Goal: Information Seeking & Learning: Learn about a topic

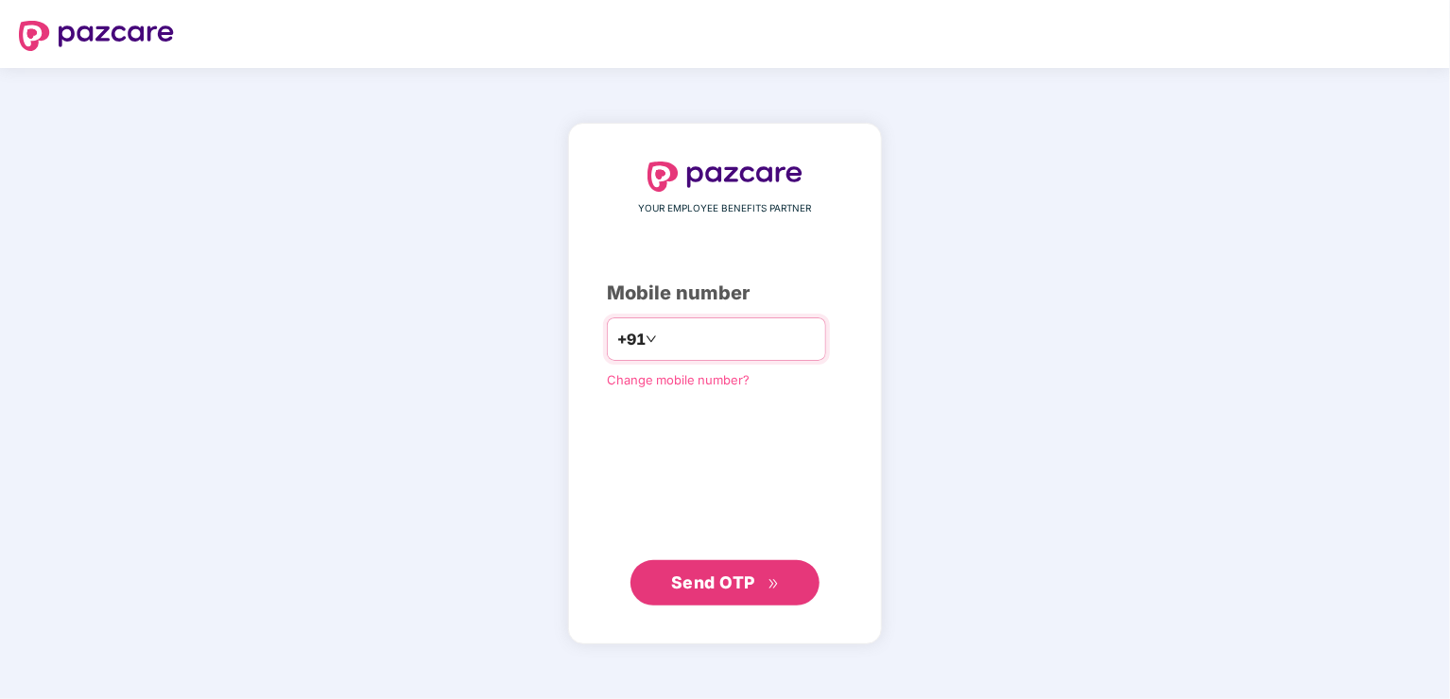
type input "**********"
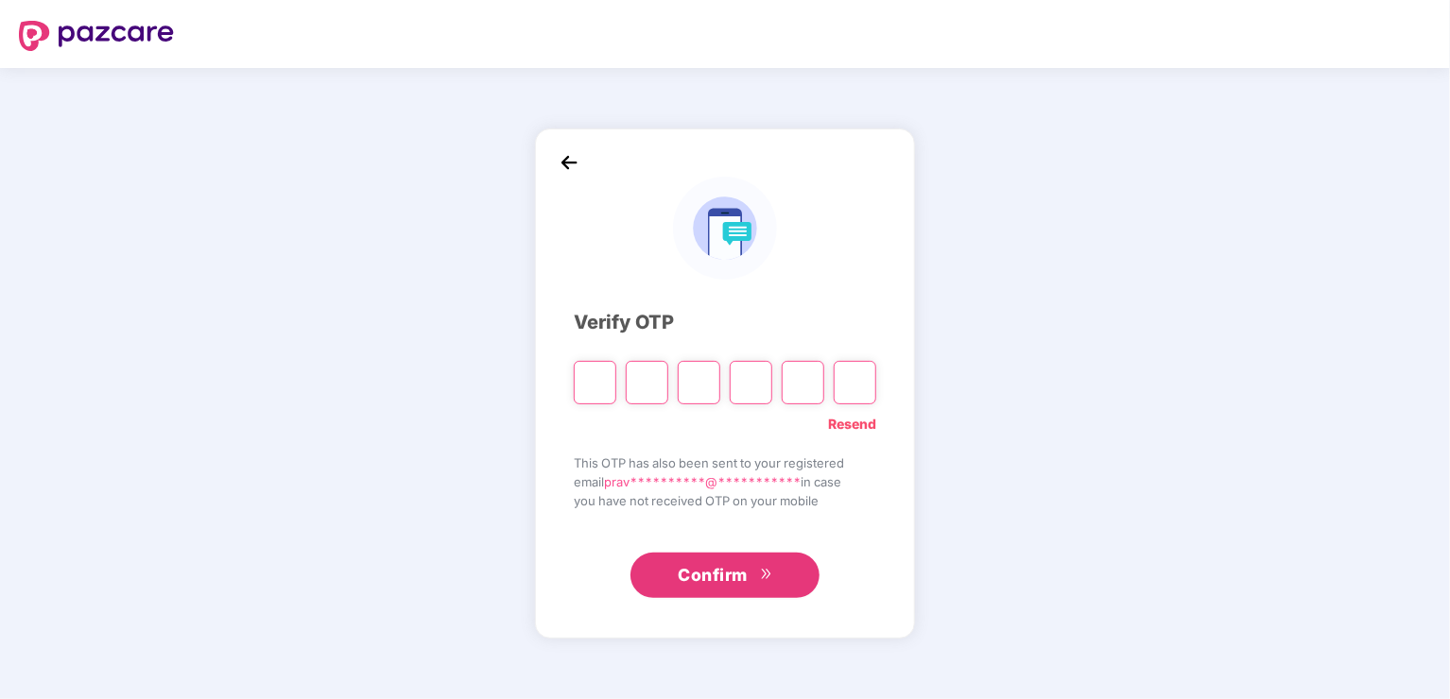
type input "*"
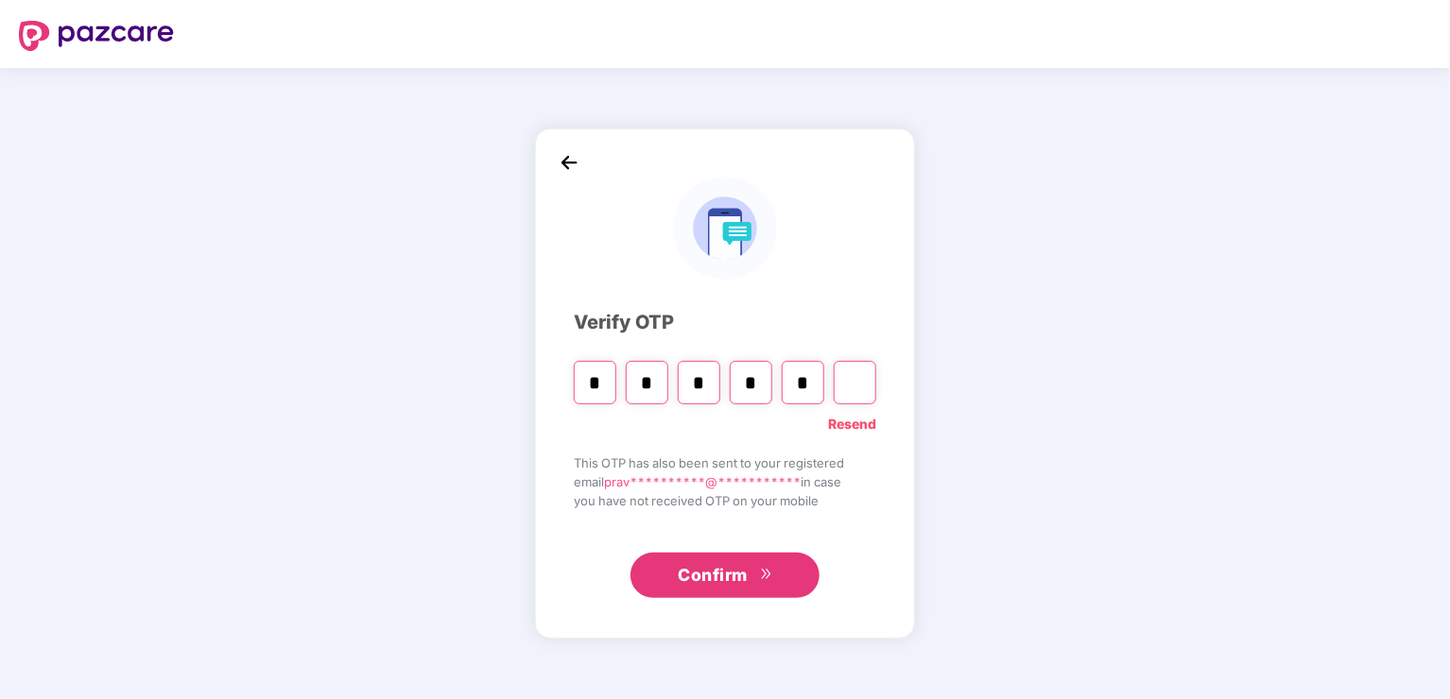
type input "*"
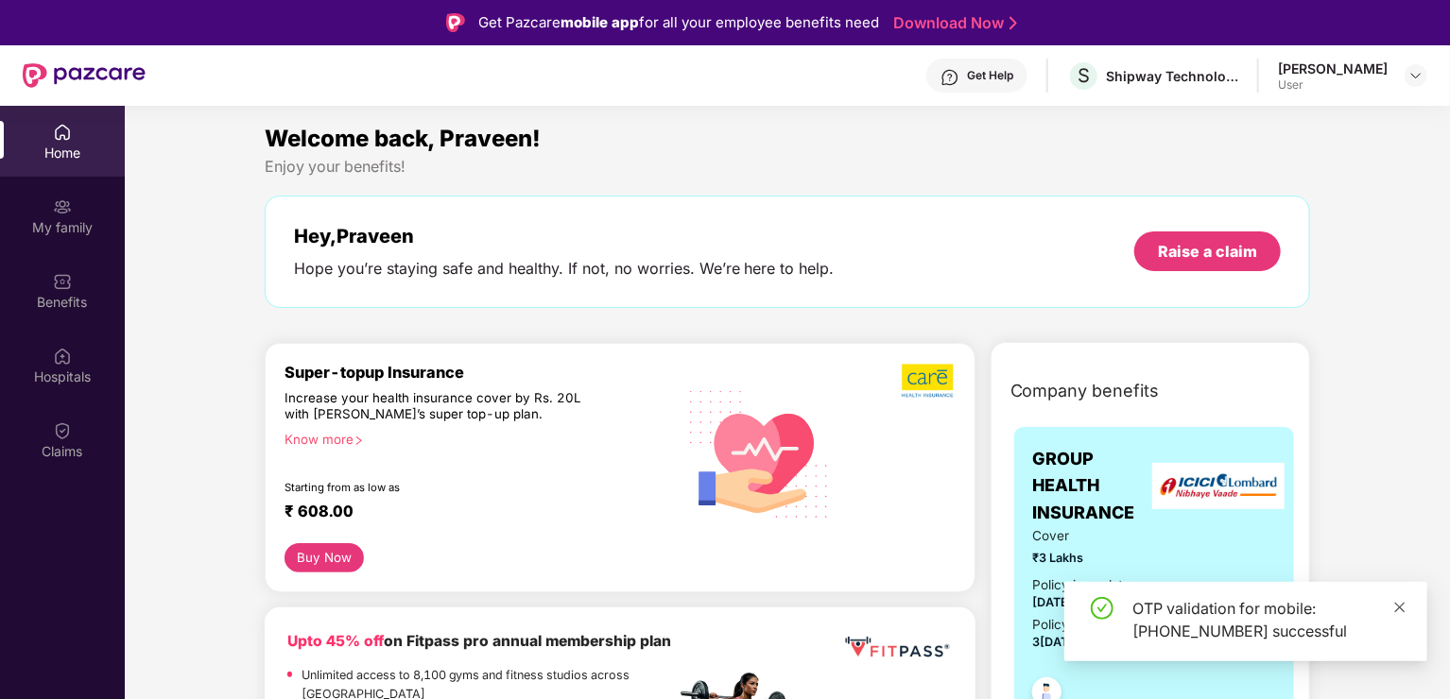
click at [1400, 602] on icon "close" at bounding box center [1399, 607] width 13 height 13
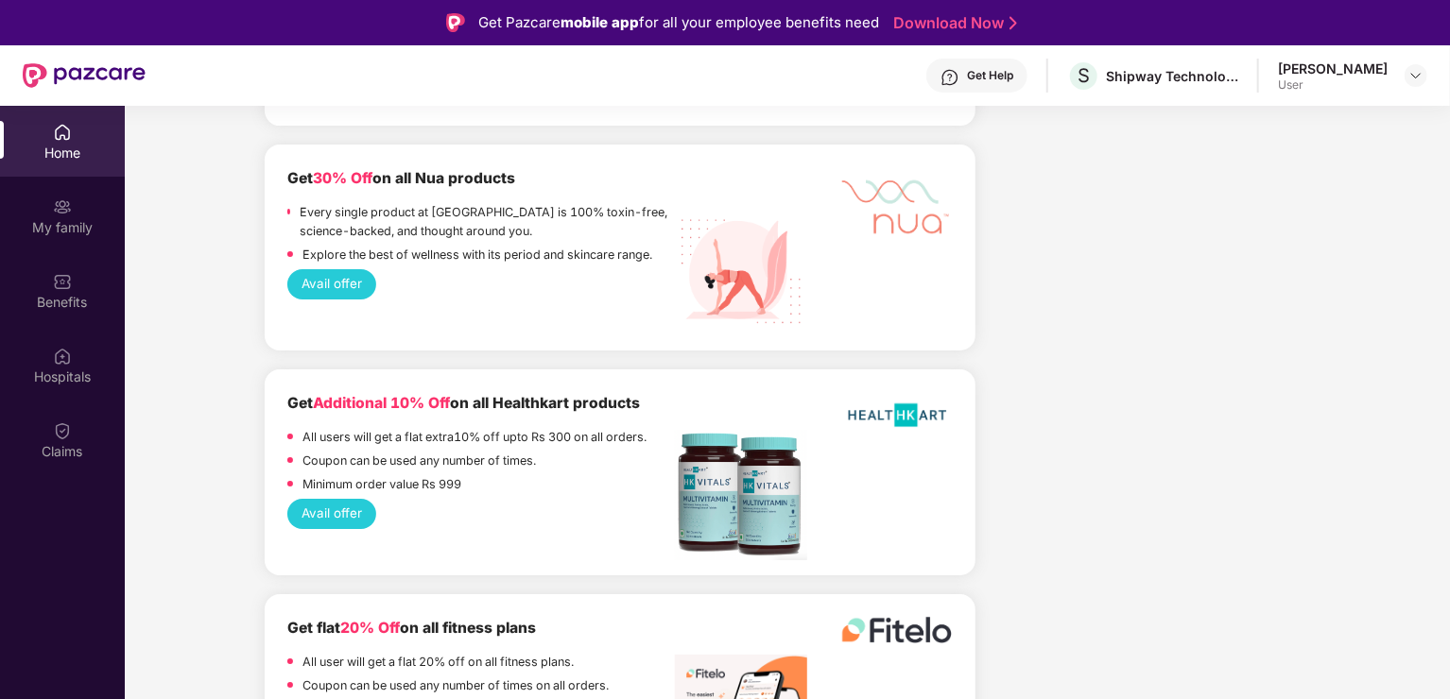
scroll to position [3503, 0]
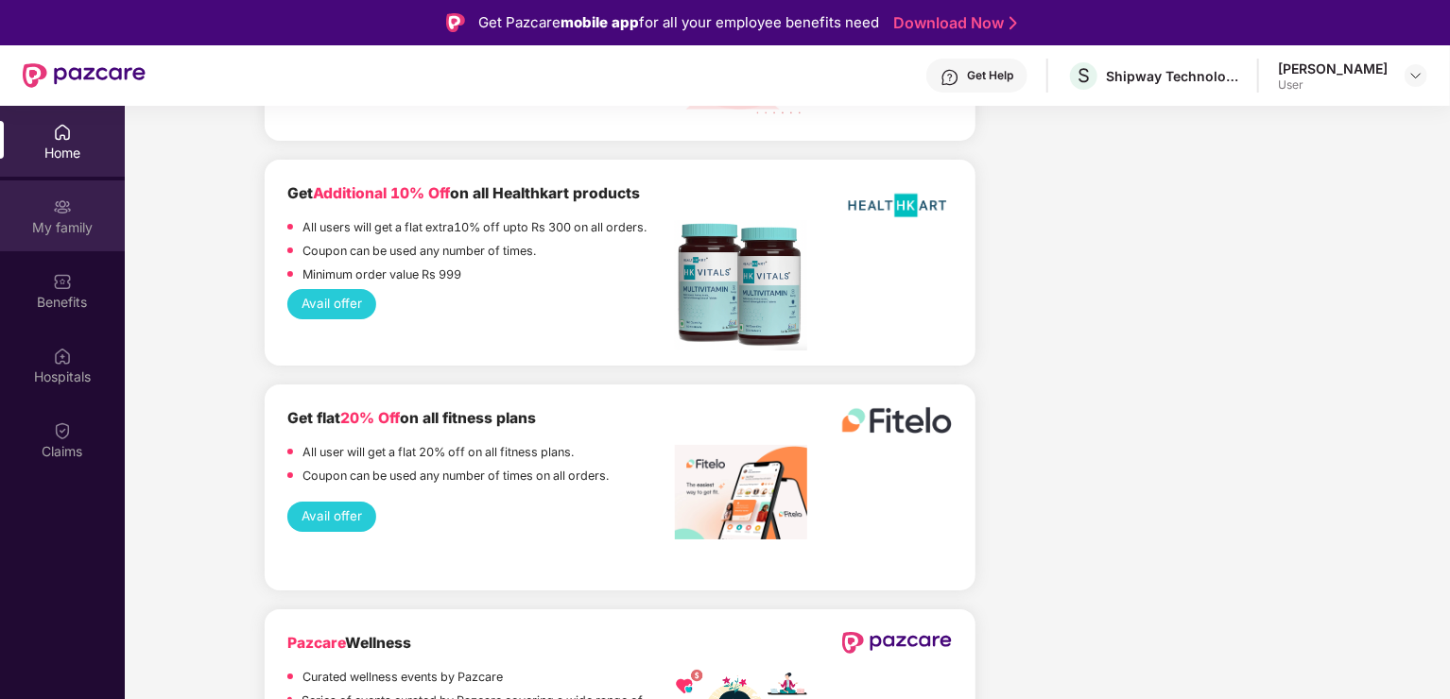
click at [66, 216] on div "My family" at bounding box center [62, 216] width 125 height 71
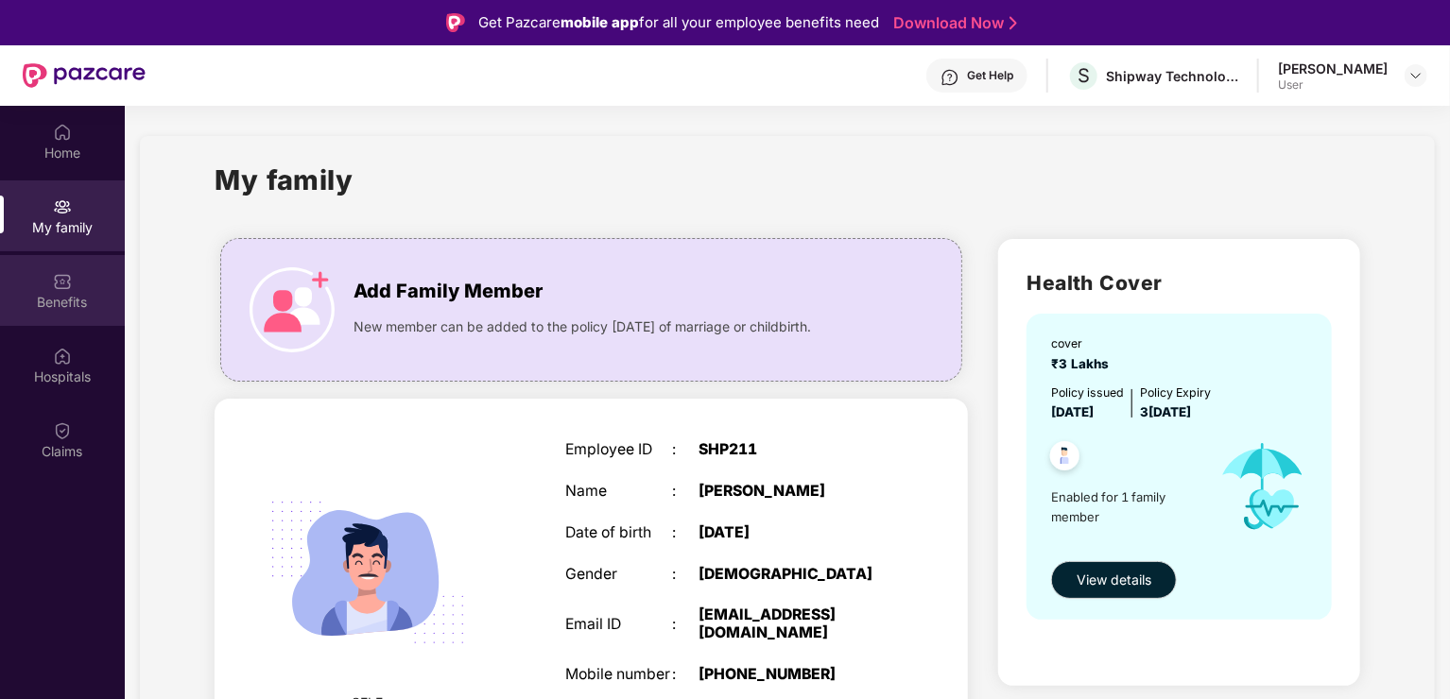
scroll to position [68, 0]
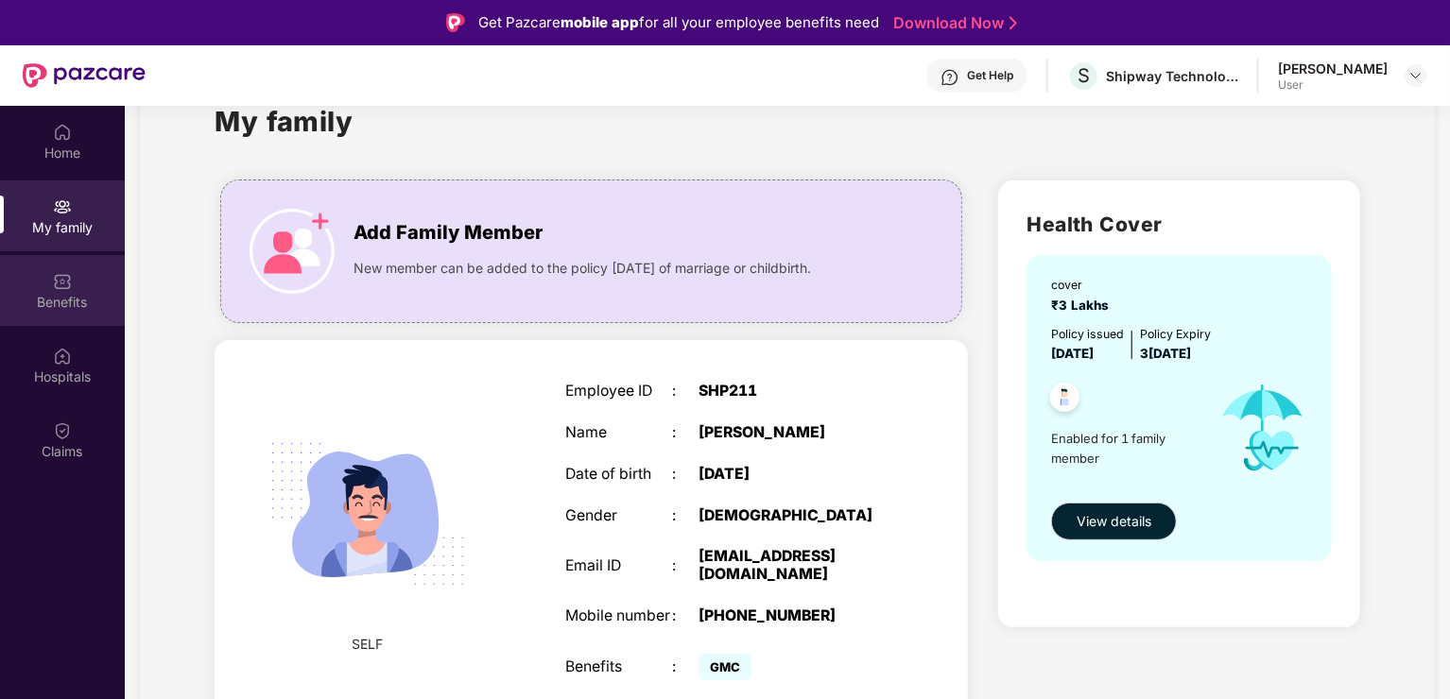
click at [32, 286] on div "Benefits" at bounding box center [62, 290] width 125 height 71
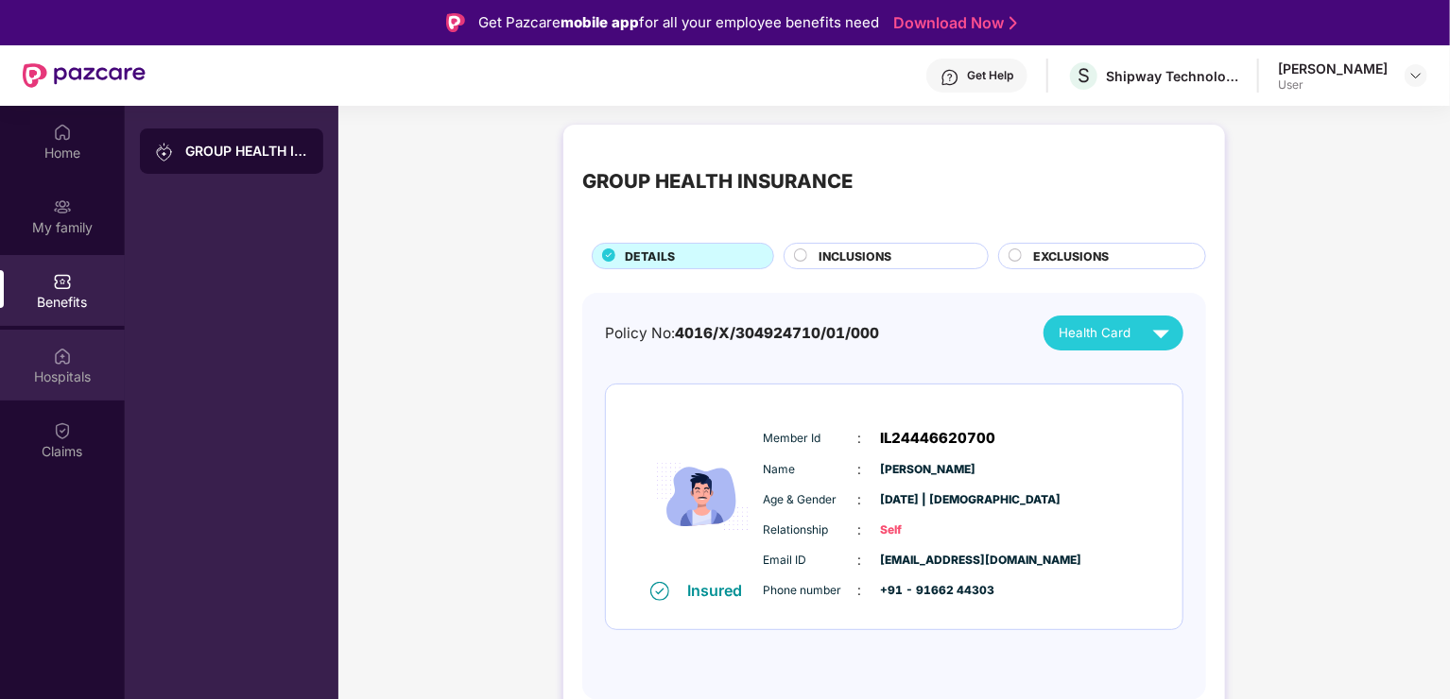
click at [56, 397] on div "Hospitals" at bounding box center [62, 365] width 125 height 71
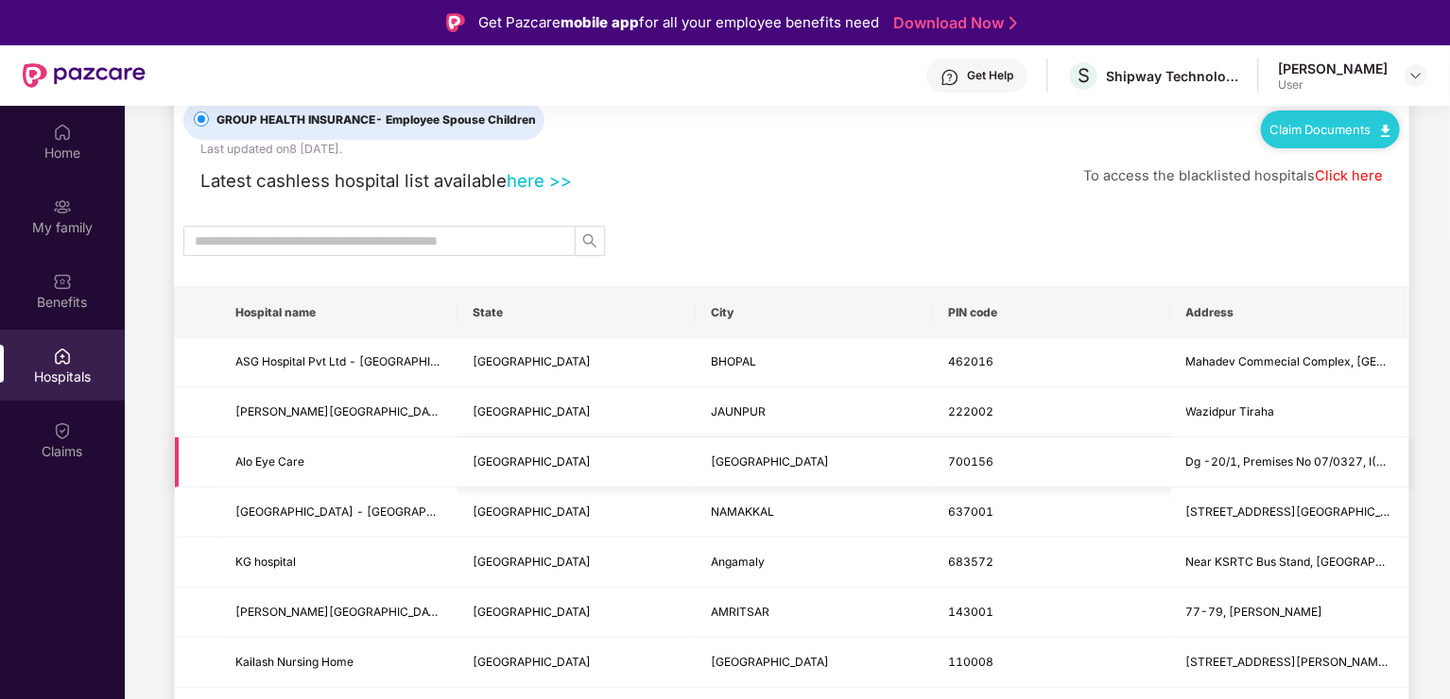
scroll to position [60, 0]
click at [425, 249] on input "text" at bounding box center [372, 242] width 354 height 21
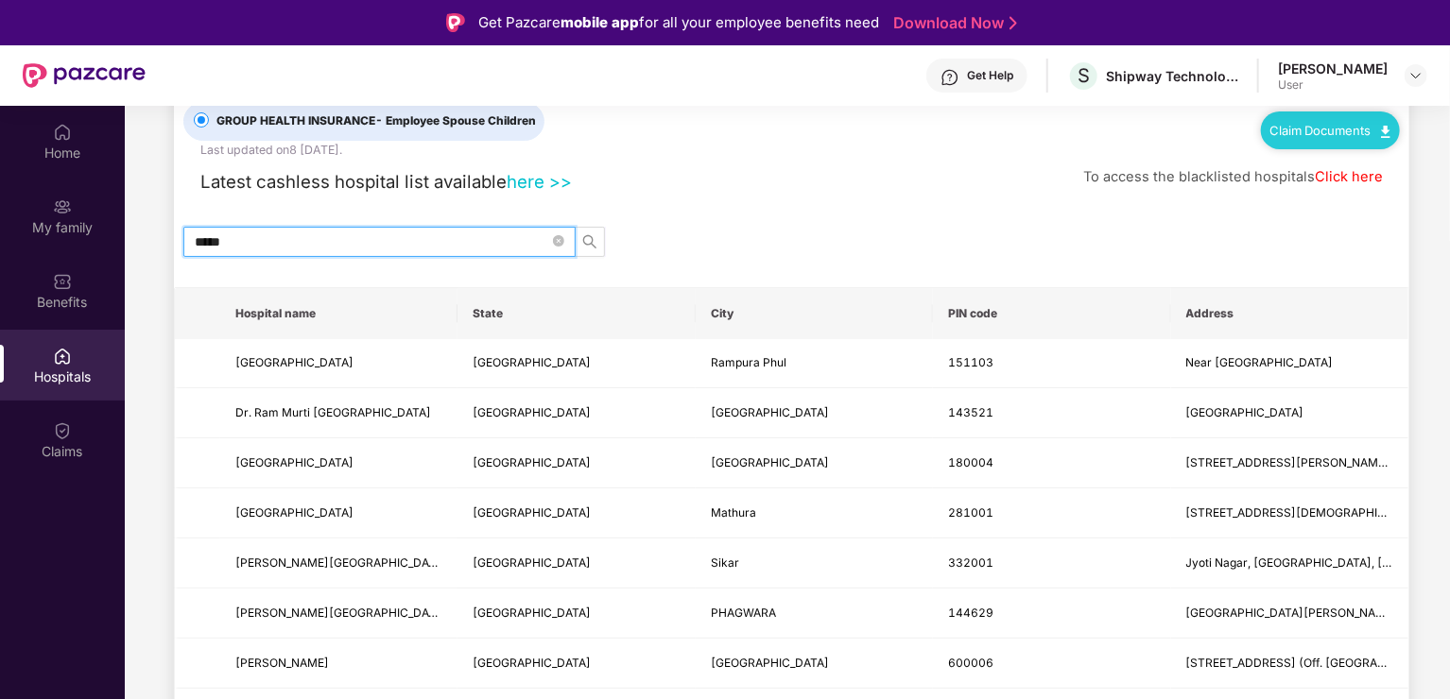
scroll to position [0, 0]
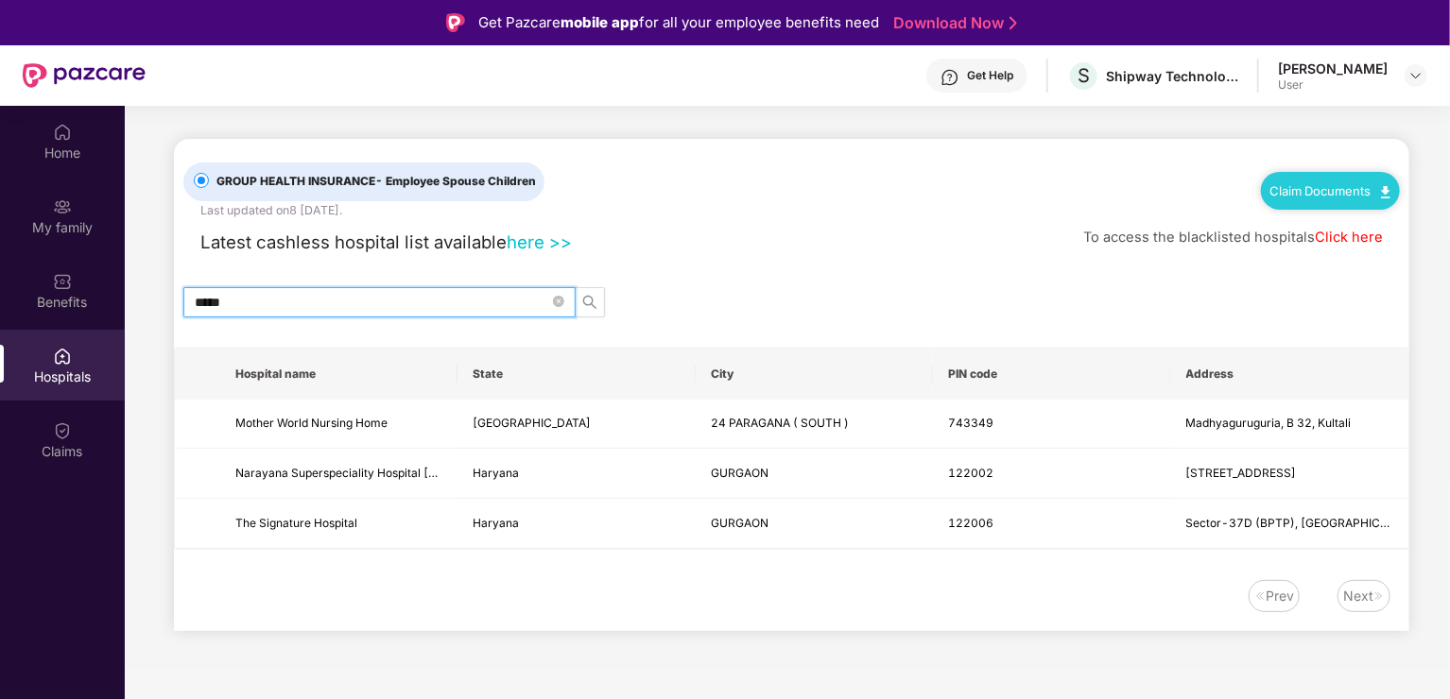
type input "*****"
click at [1321, 191] on link "Claim Documents" at bounding box center [1330, 190] width 120 height 15
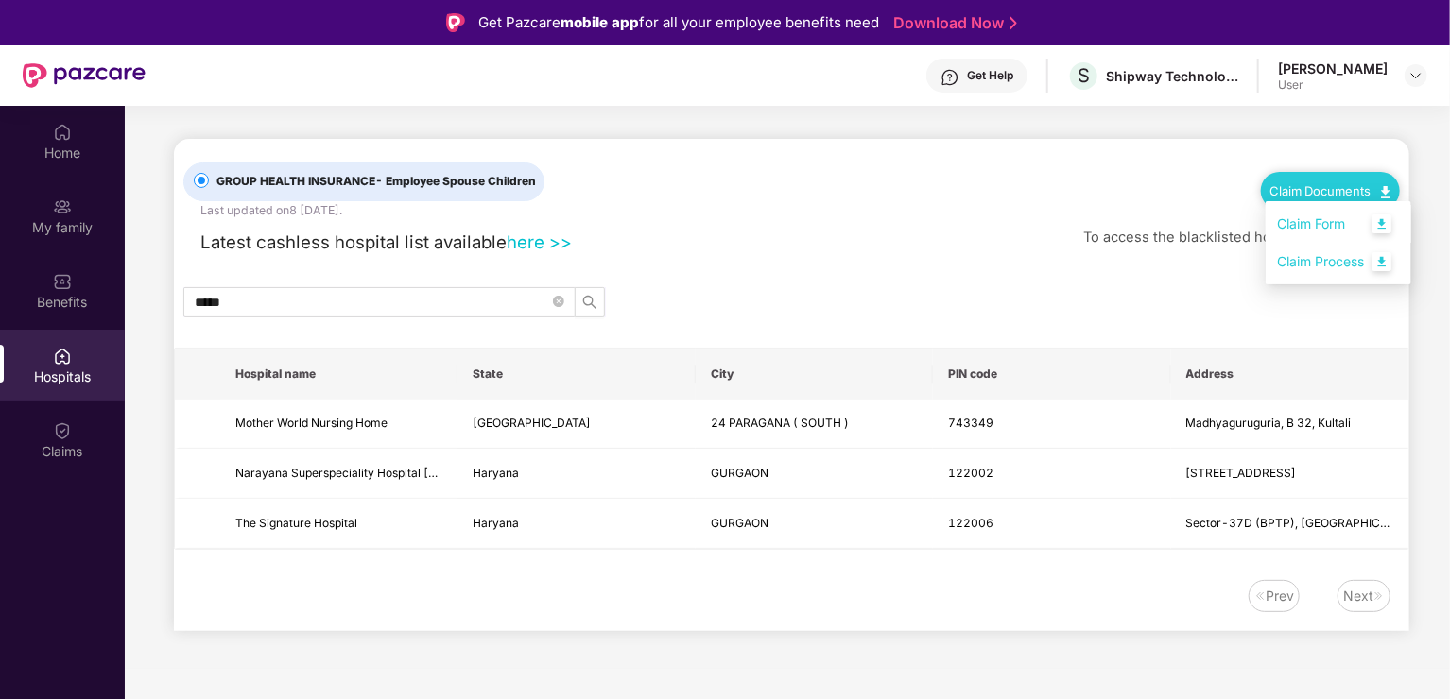
click at [1309, 228] on link "Claim Form" at bounding box center [1338, 224] width 123 height 41
click at [1355, 196] on link "Claim Documents" at bounding box center [1330, 190] width 120 height 15
click at [1316, 257] on link "Claim Process" at bounding box center [1338, 262] width 123 height 41
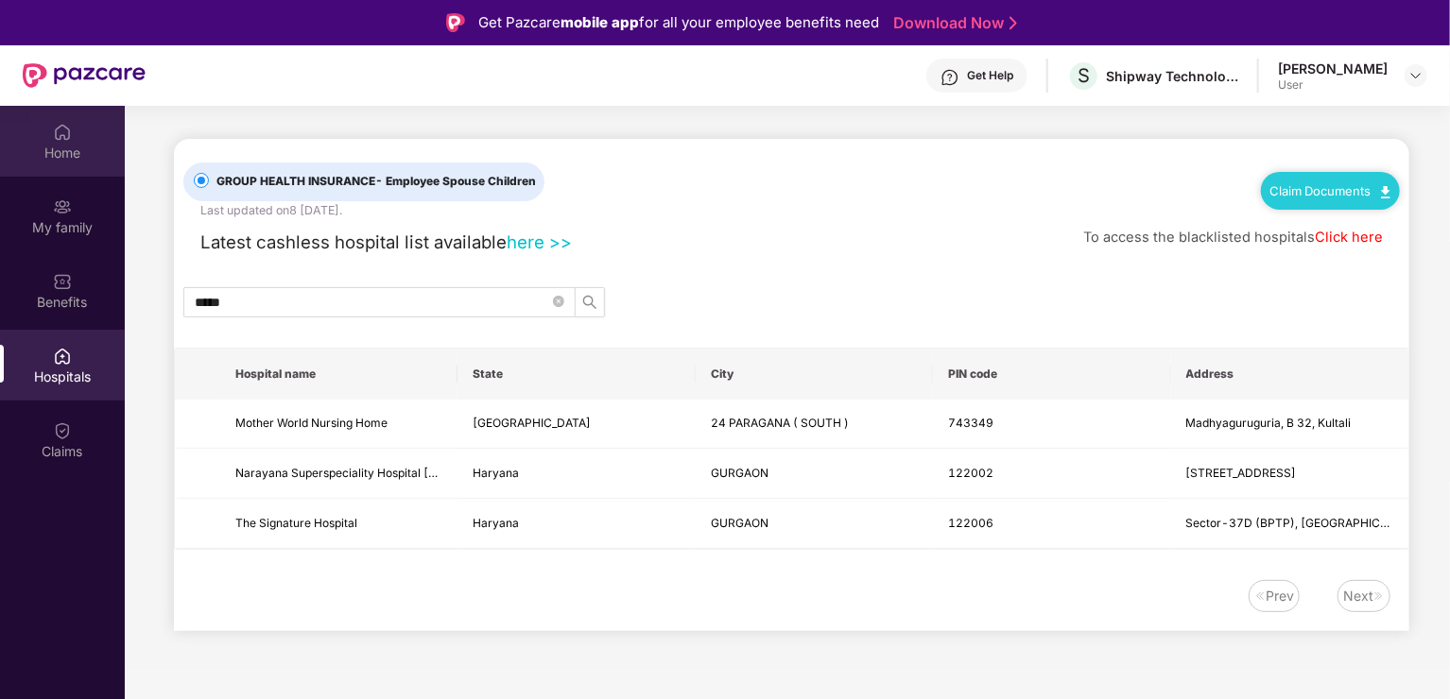
click at [88, 162] on div "Home" at bounding box center [62, 141] width 125 height 71
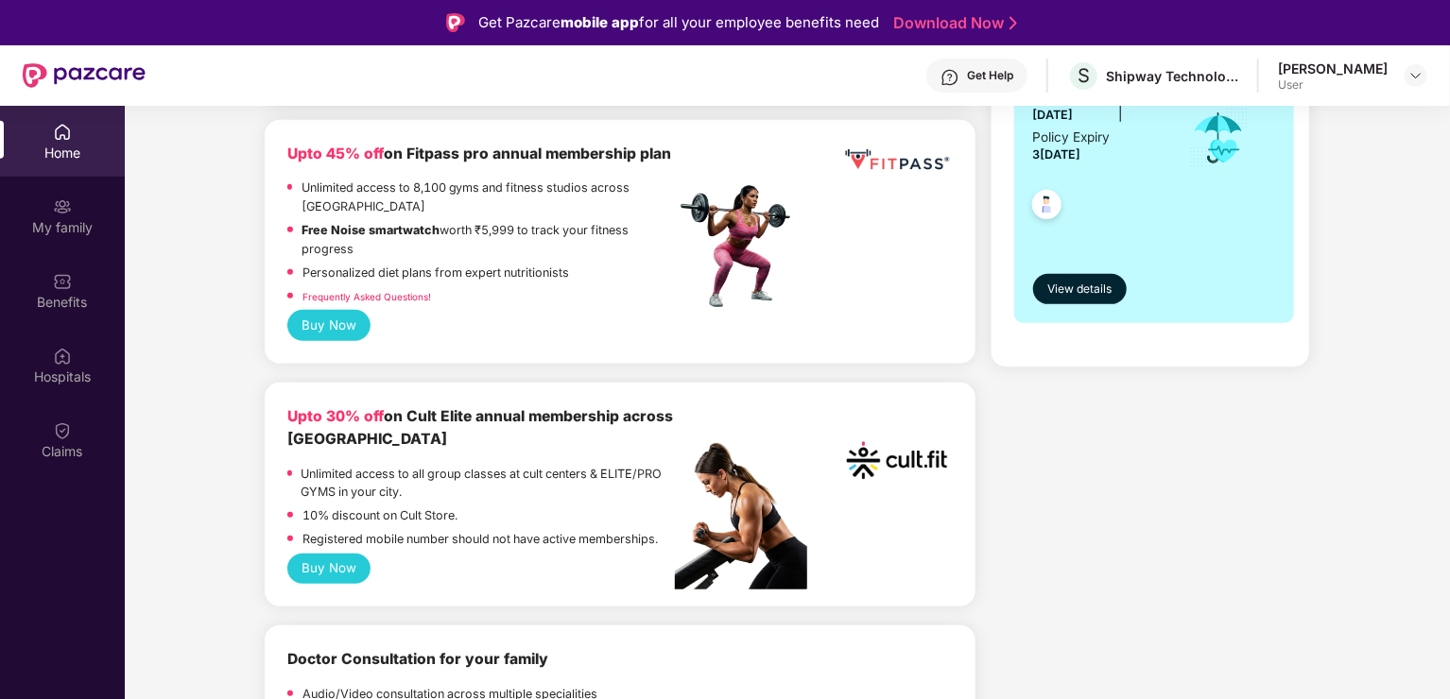
scroll to position [488, 0]
click at [1085, 288] on span "View details" at bounding box center [1079, 290] width 64 height 18
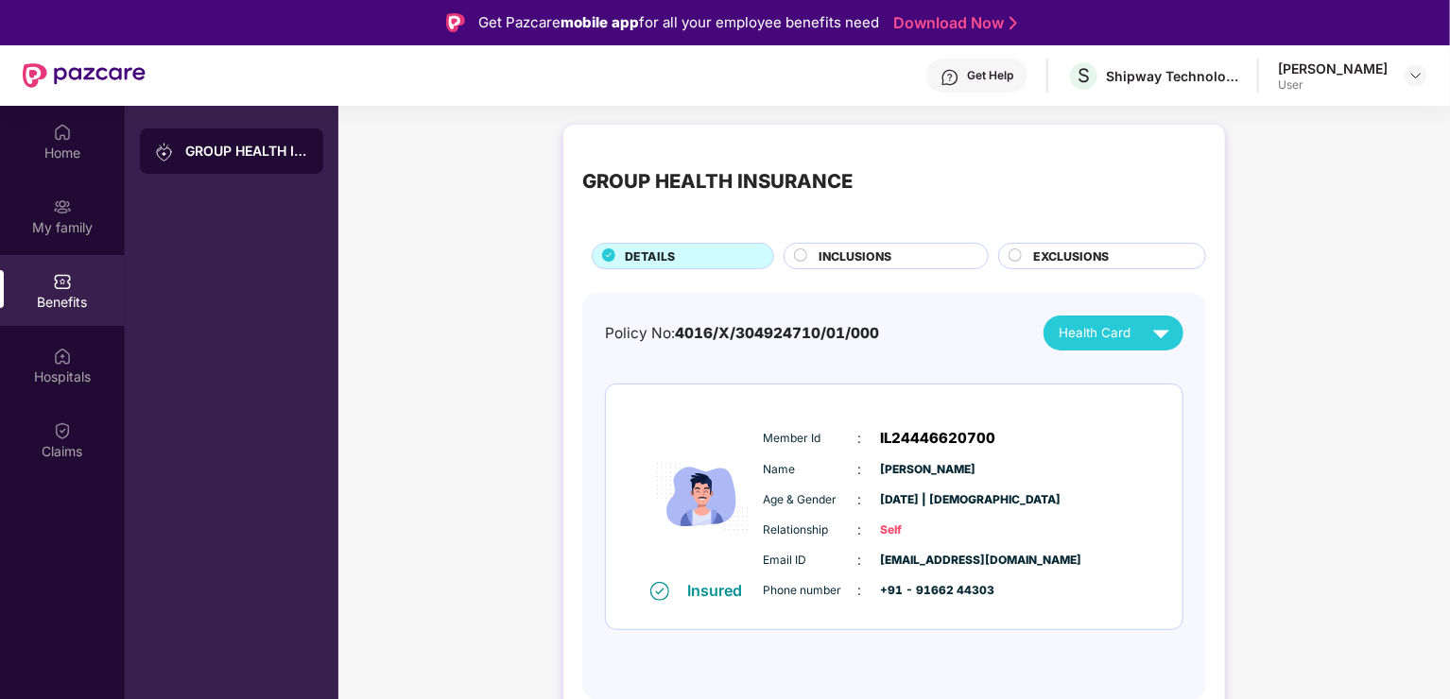
scroll to position [106, 0]
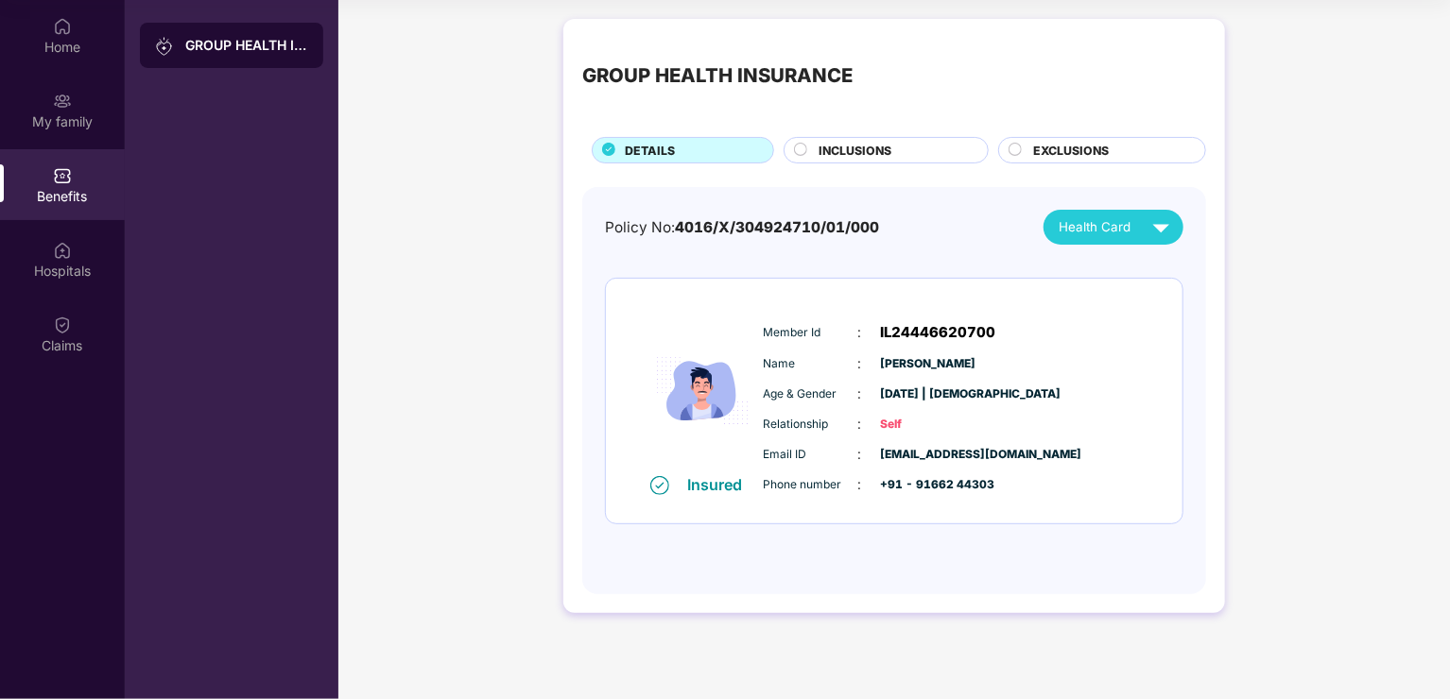
click at [1044, 152] on span "EXCLUSIONS" at bounding box center [1071, 151] width 76 height 18
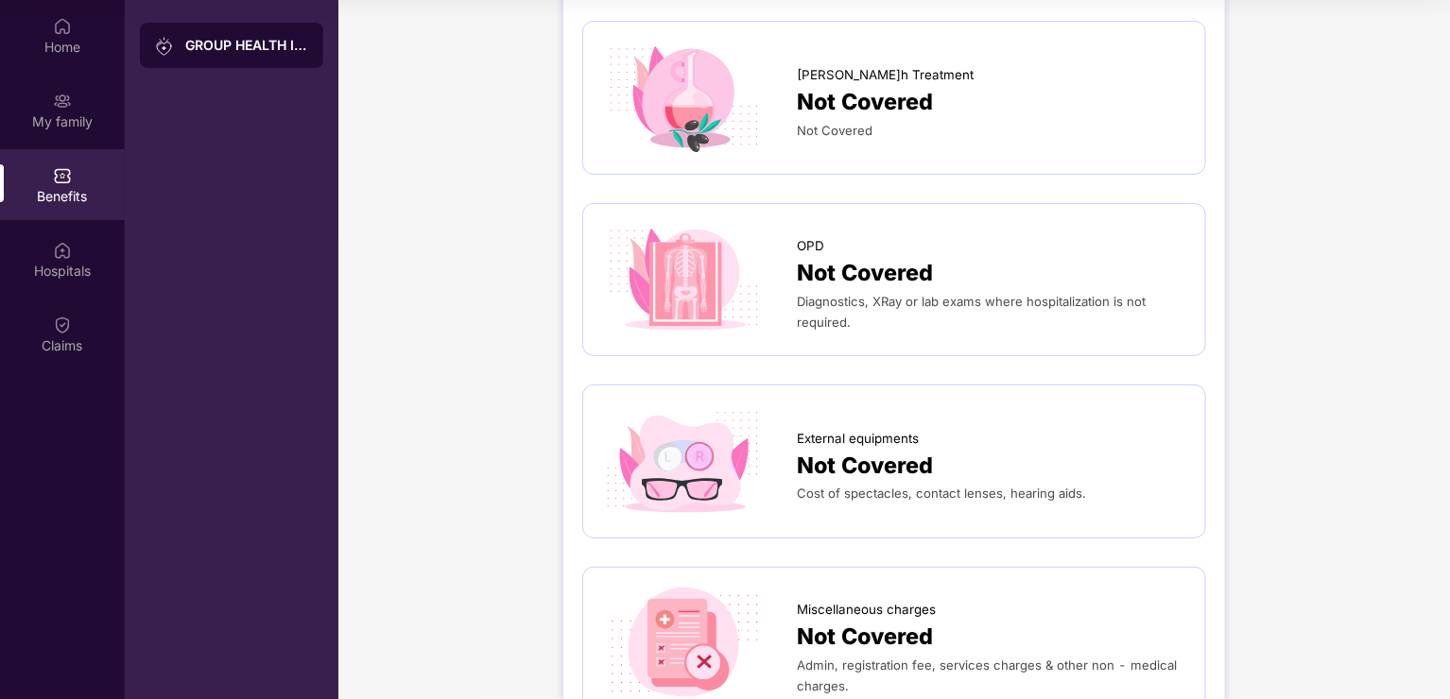
scroll to position [178, 0]
click at [921, 298] on span "Diagnostics, XRay or lab exams where hospitalization is not required." at bounding box center [971, 310] width 349 height 36
click at [896, 438] on span "External equipments" at bounding box center [858, 437] width 122 height 20
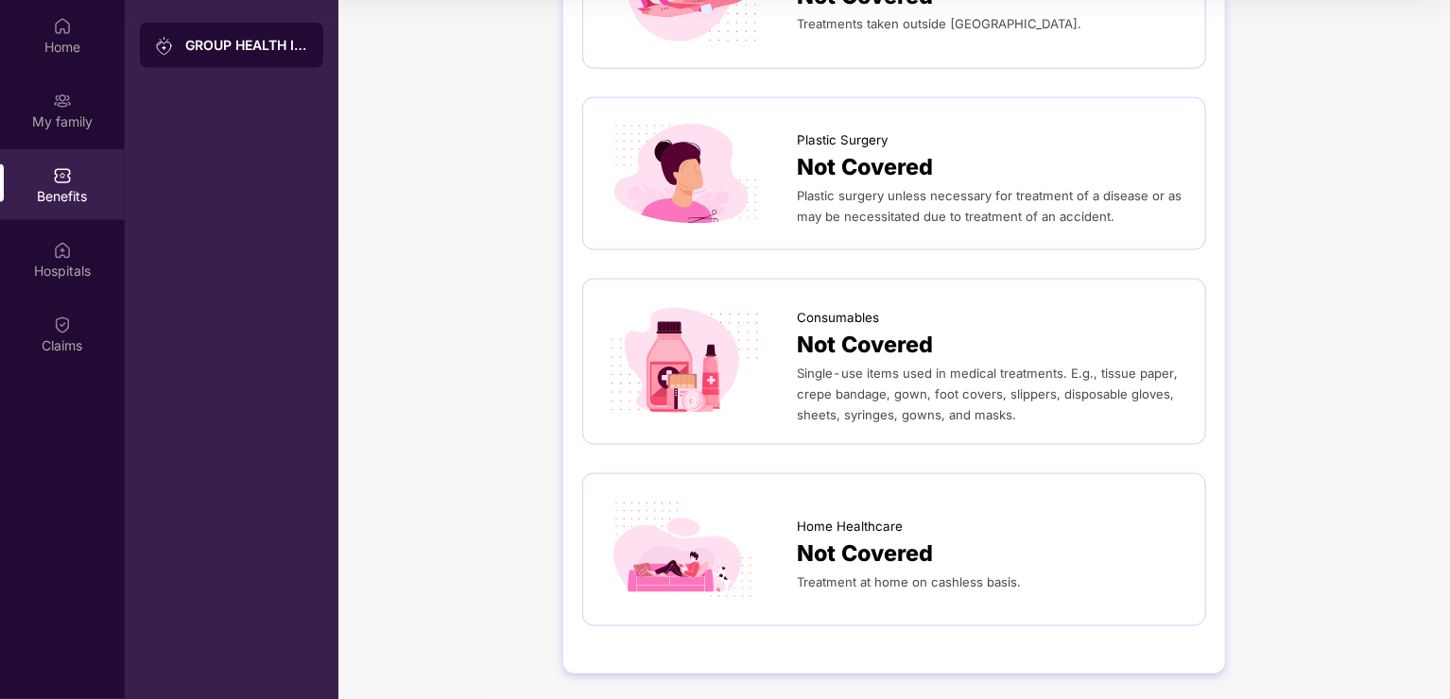
scroll to position [0, 0]
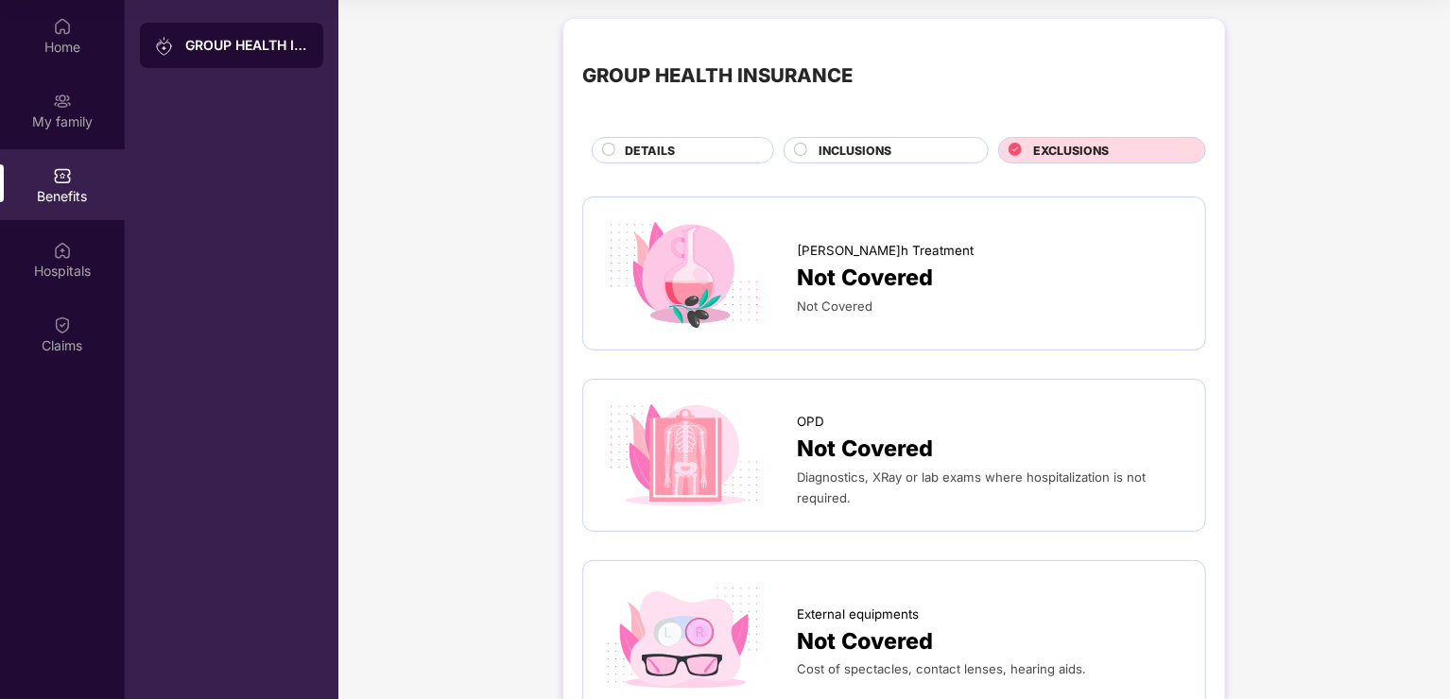
click at [835, 133] on div "GROUP HEALTH INSURANCE DETAILS INCLUSIONS EXCLUSIONS" at bounding box center [894, 101] width 624 height 126
click at [828, 143] on span "INCLUSIONS" at bounding box center [855, 151] width 73 height 18
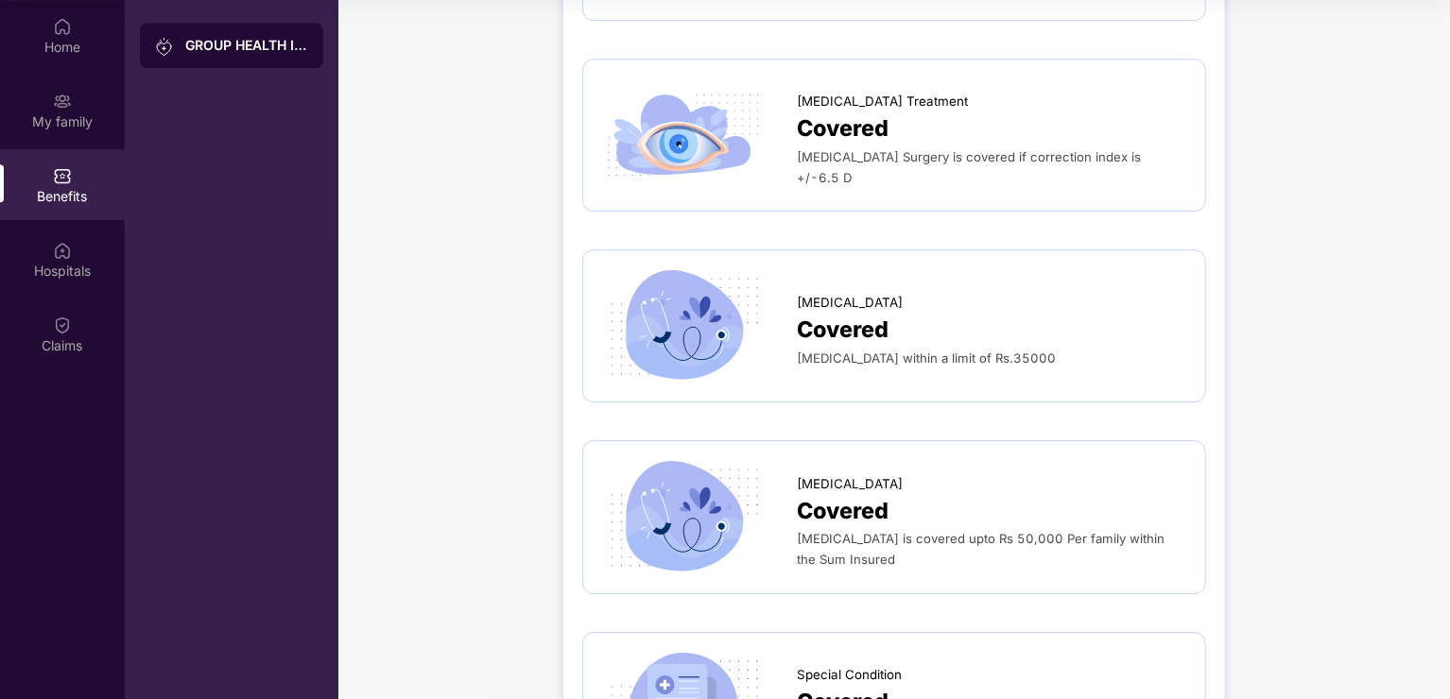
scroll to position [2789, 0]
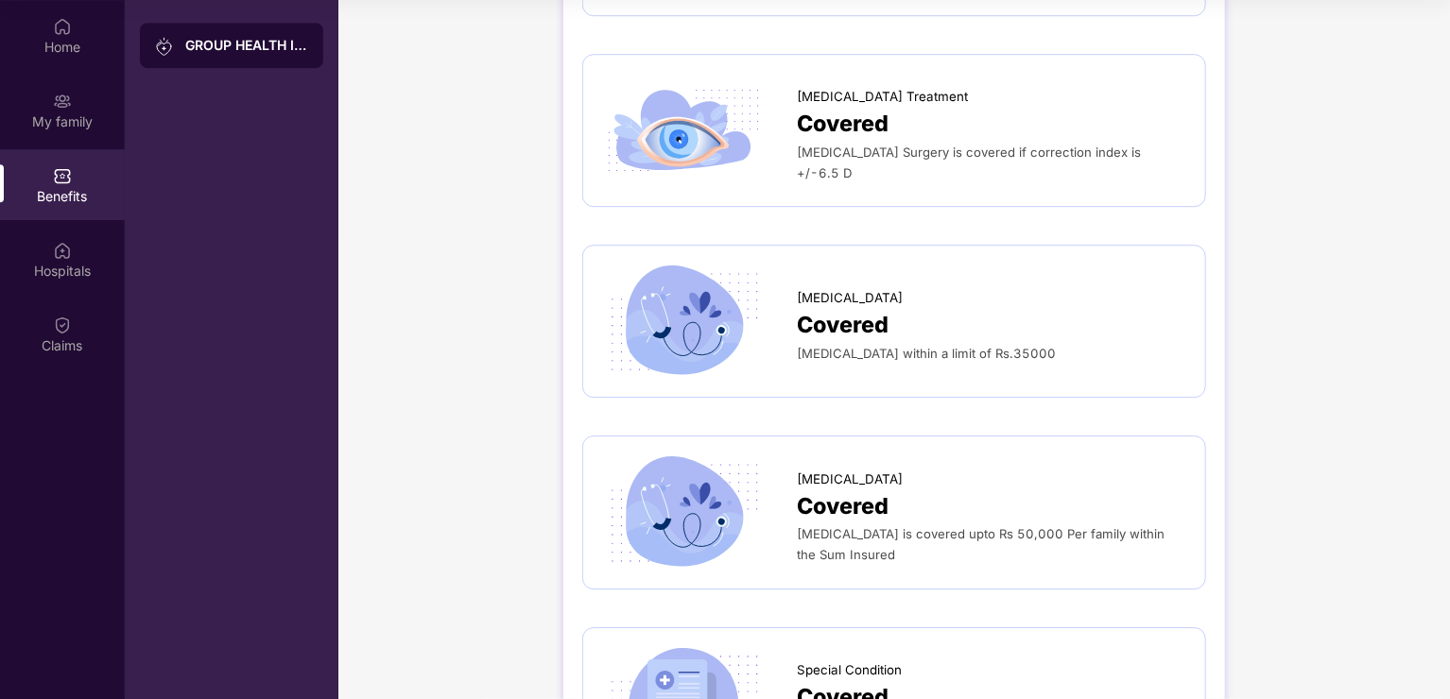
click at [821, 346] on span "[MEDICAL_DATA] within a limit of Rs.35000" at bounding box center [926, 353] width 259 height 15
copy span "[MEDICAL_DATA]"
click at [743, 305] on img at bounding box center [684, 321] width 164 height 113
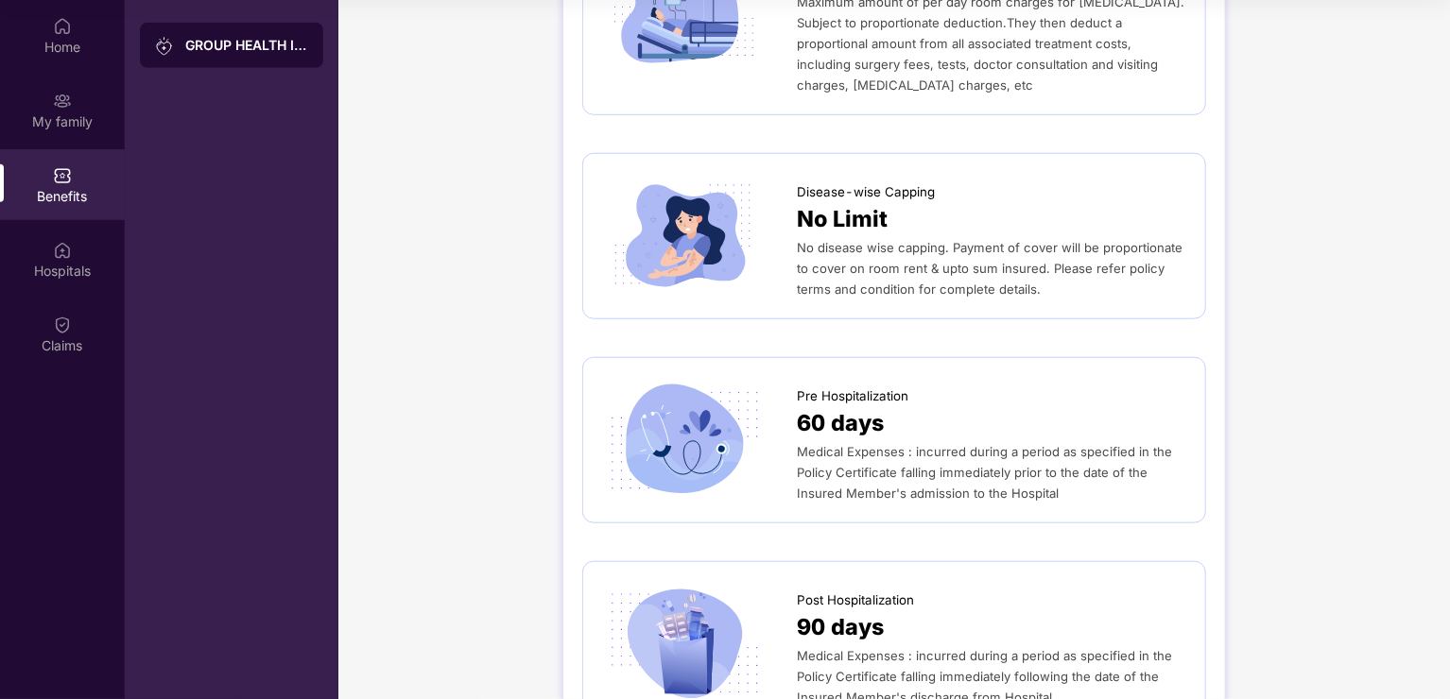
scroll to position [737, 0]
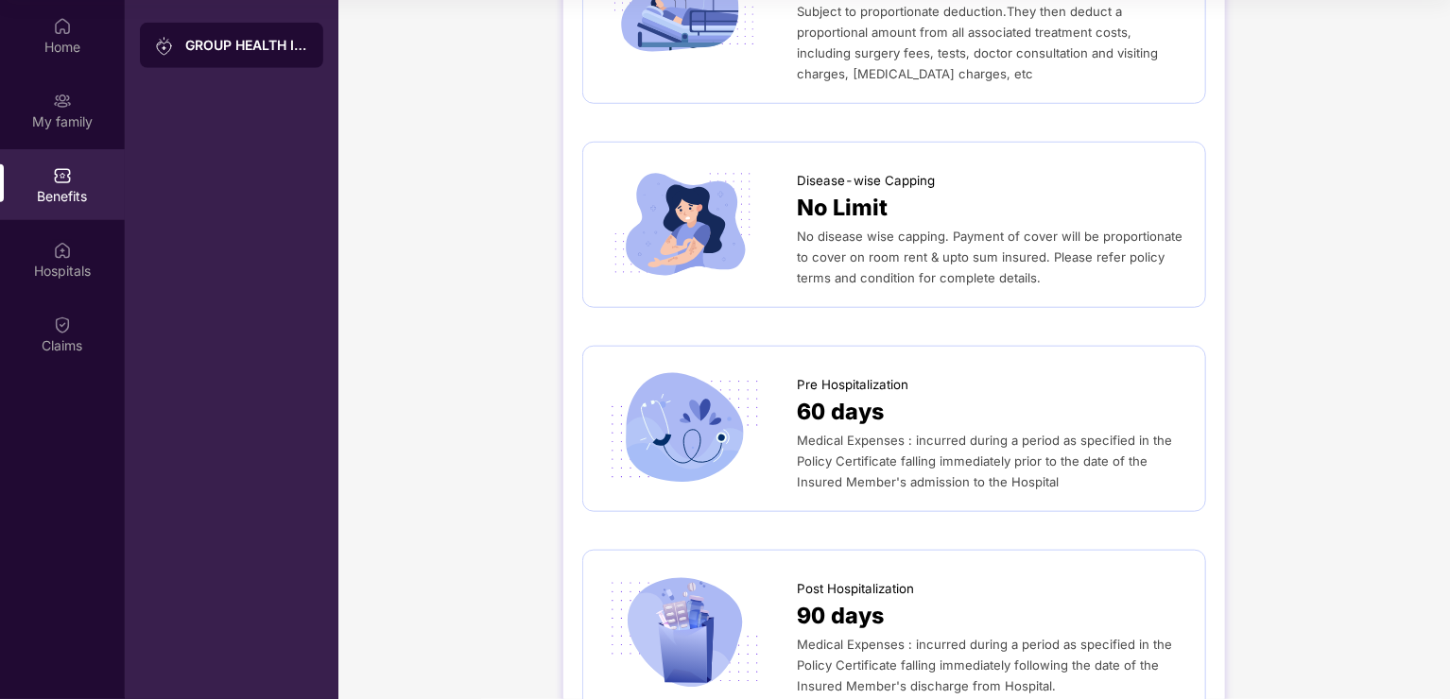
click at [797, 375] on span "Pre Hospitalization" at bounding box center [853, 385] width 112 height 20
copy span "Pre Hospitalization"
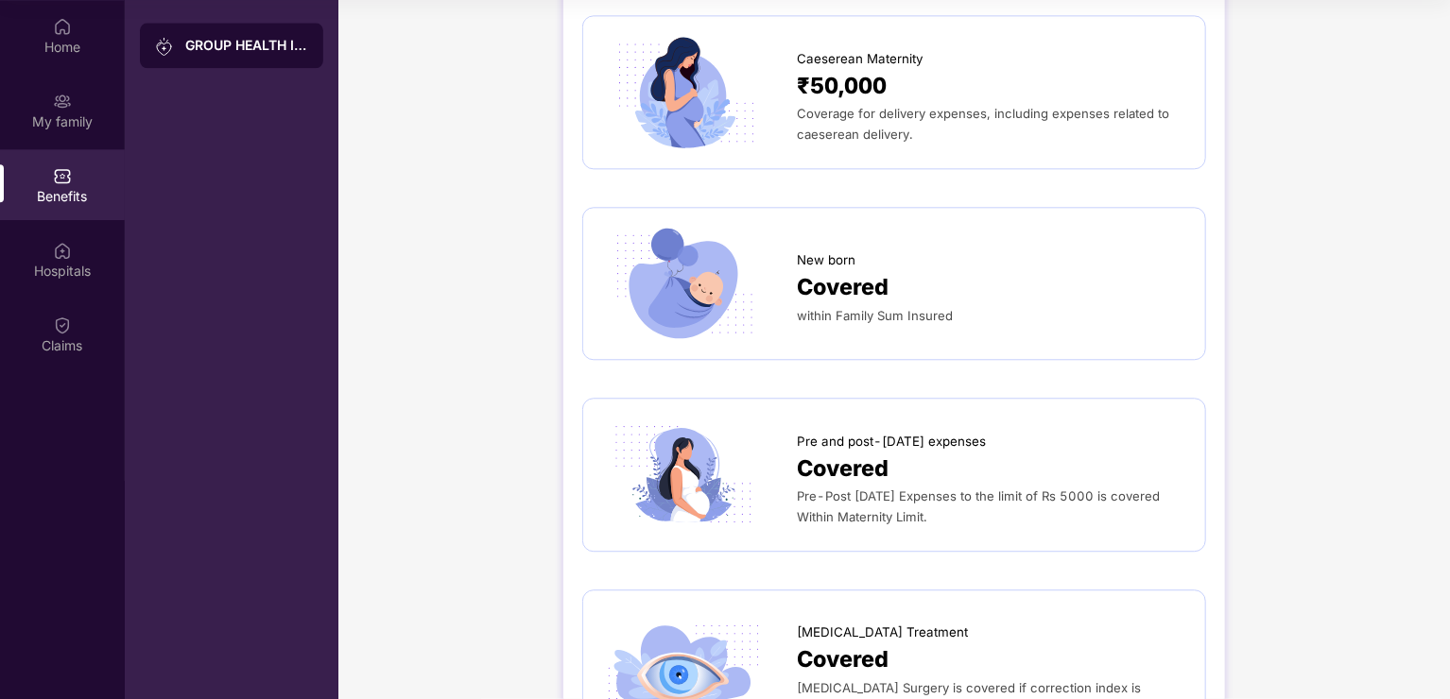
scroll to position [2031, 0]
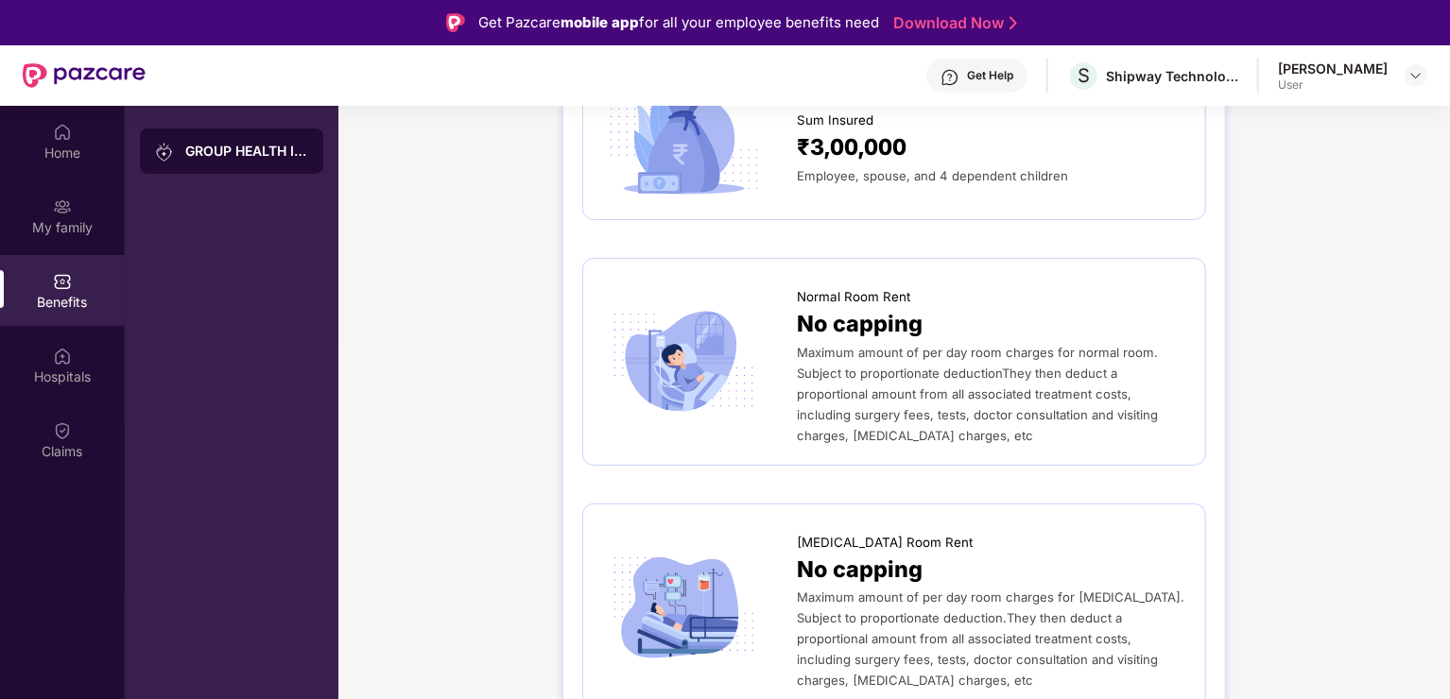
scroll to position [253, 0]
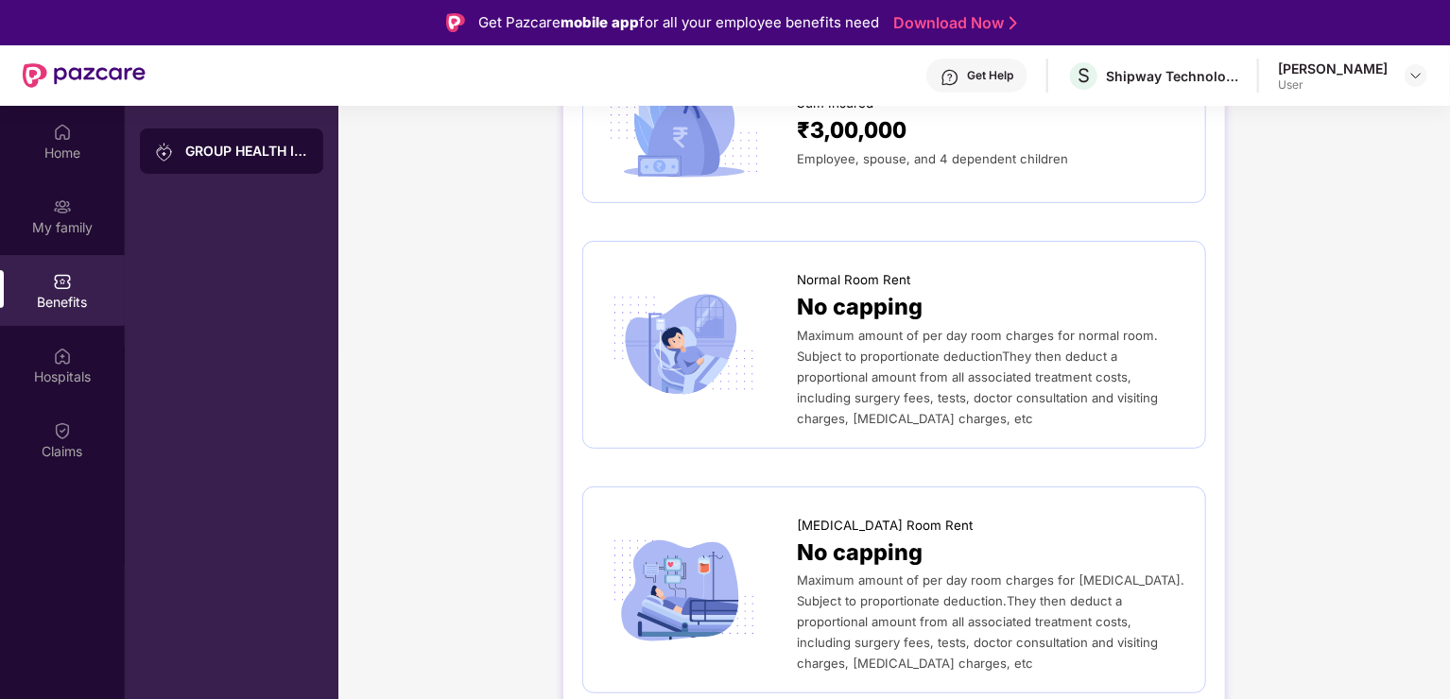
click at [1400, 72] on div "[PERSON_NAME] User" at bounding box center [1352, 76] width 149 height 33
click at [1414, 78] on img at bounding box center [1415, 75] width 15 height 15
click at [1255, 111] on div "Logout" at bounding box center [1327, 120] width 246 height 37
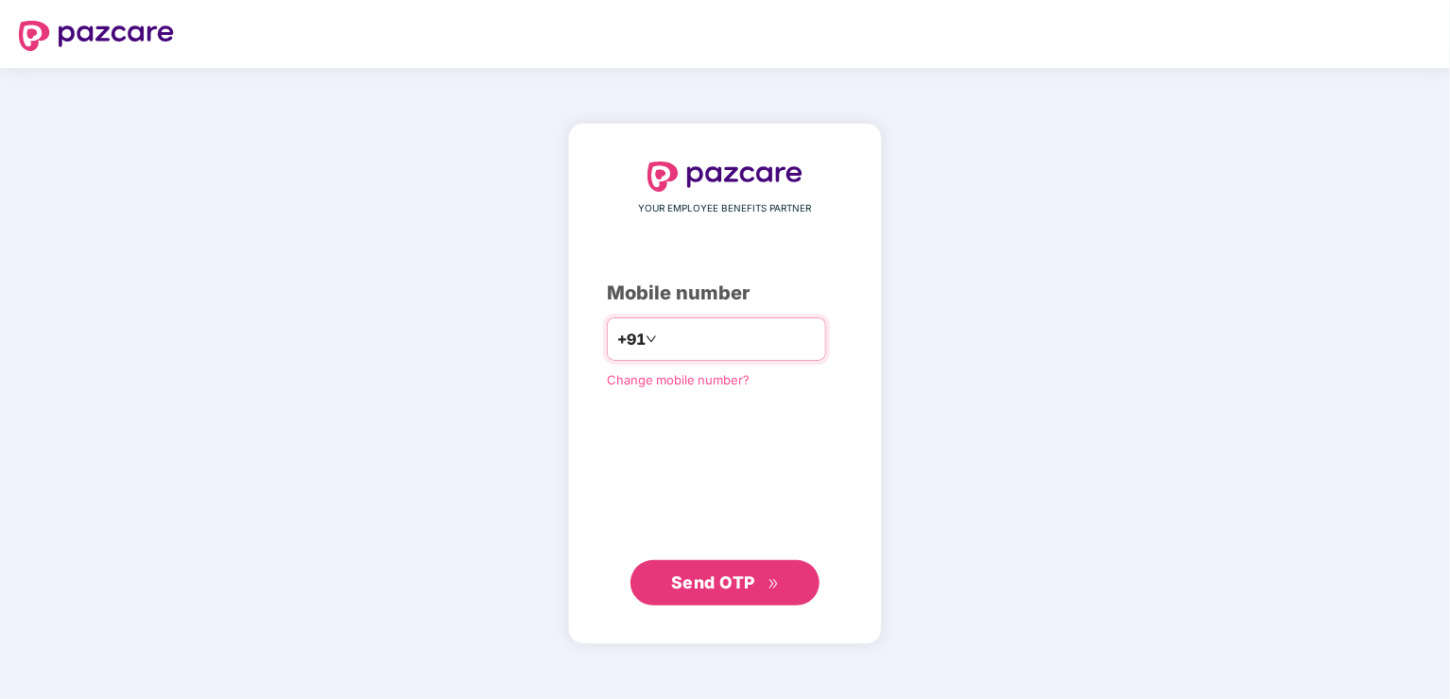
click at [731, 337] on input "number" at bounding box center [738, 339] width 155 height 30
